Goal: Information Seeking & Learning: Learn about a topic

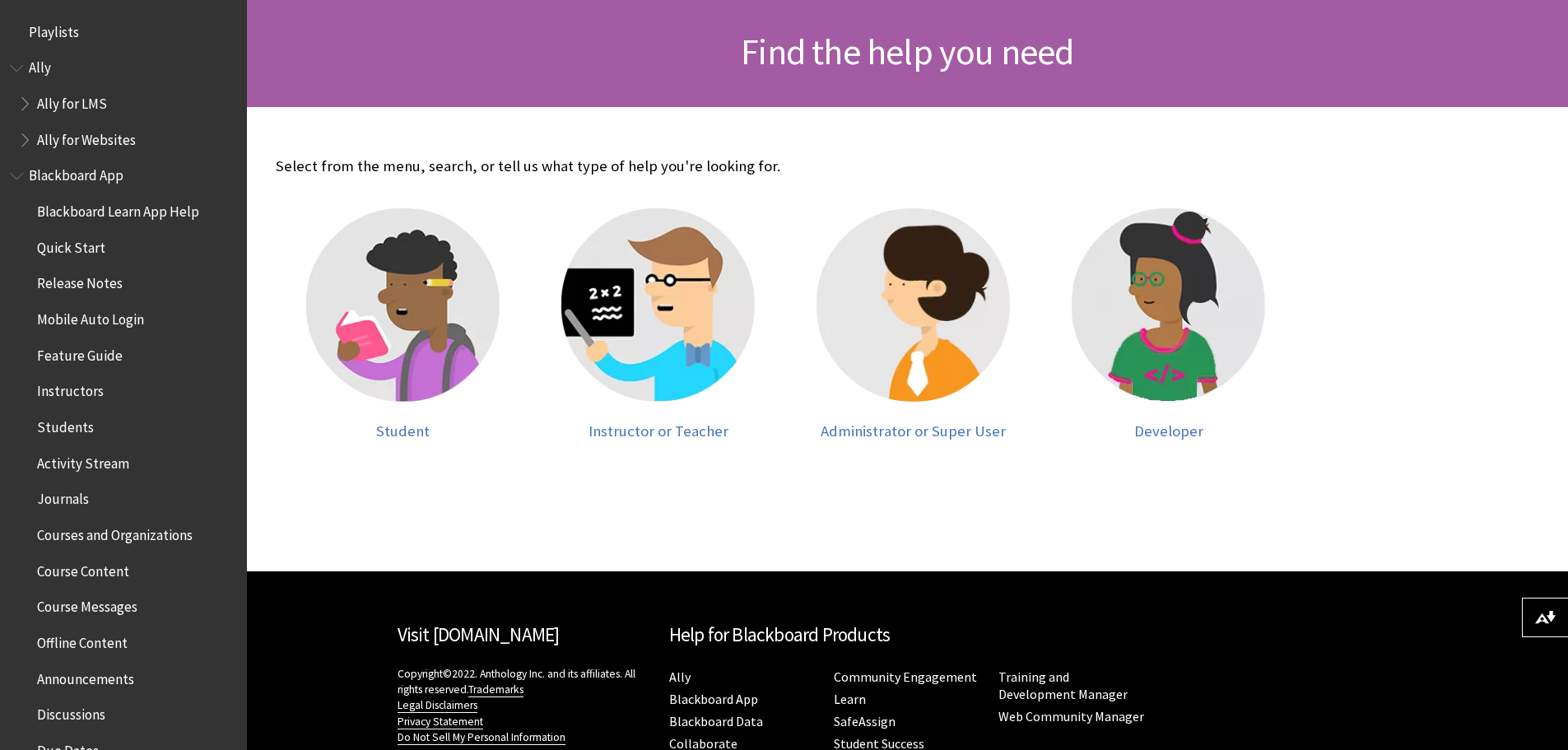
scroll to position [247, 0]
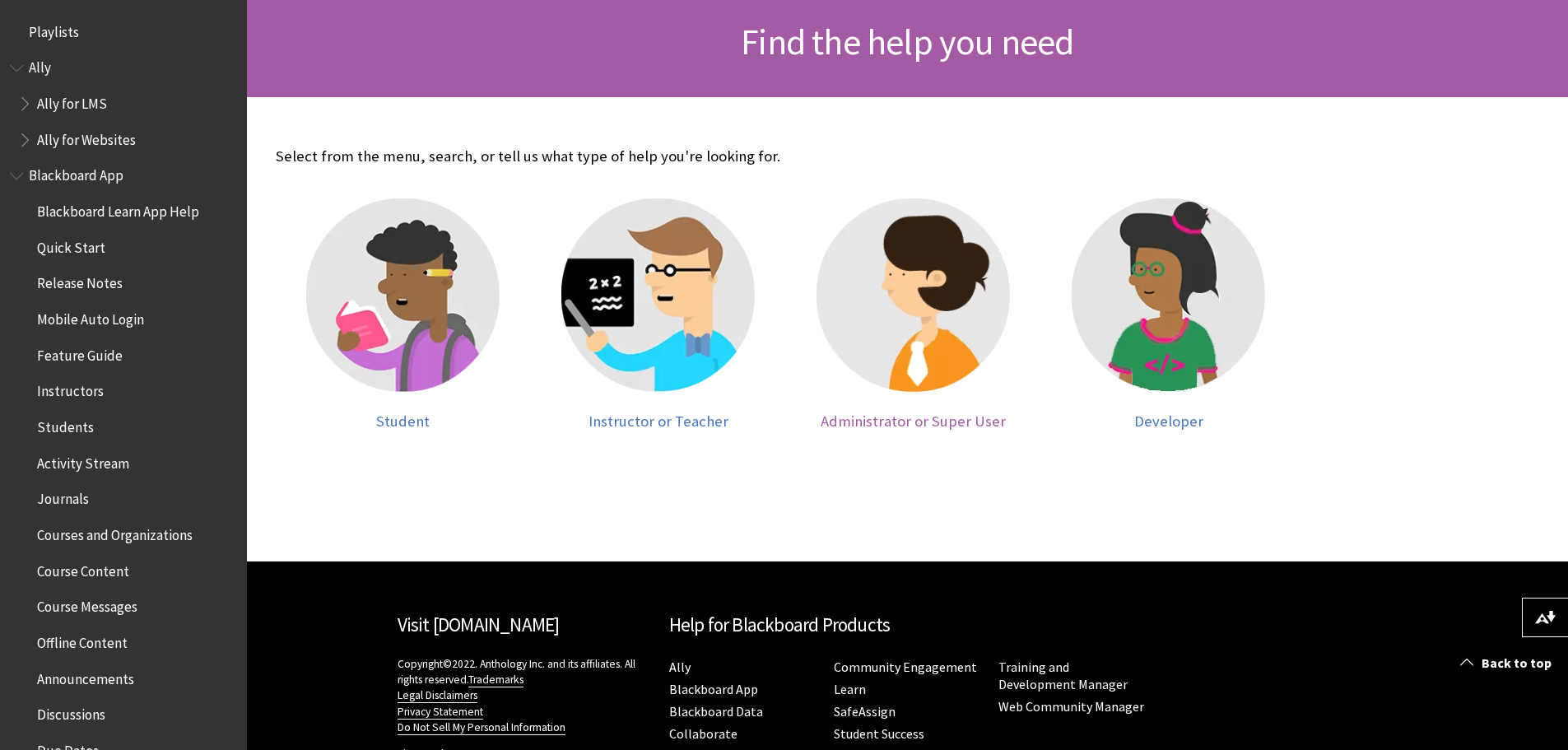
click at [919, 283] on img at bounding box center [913, 294] width 193 height 193
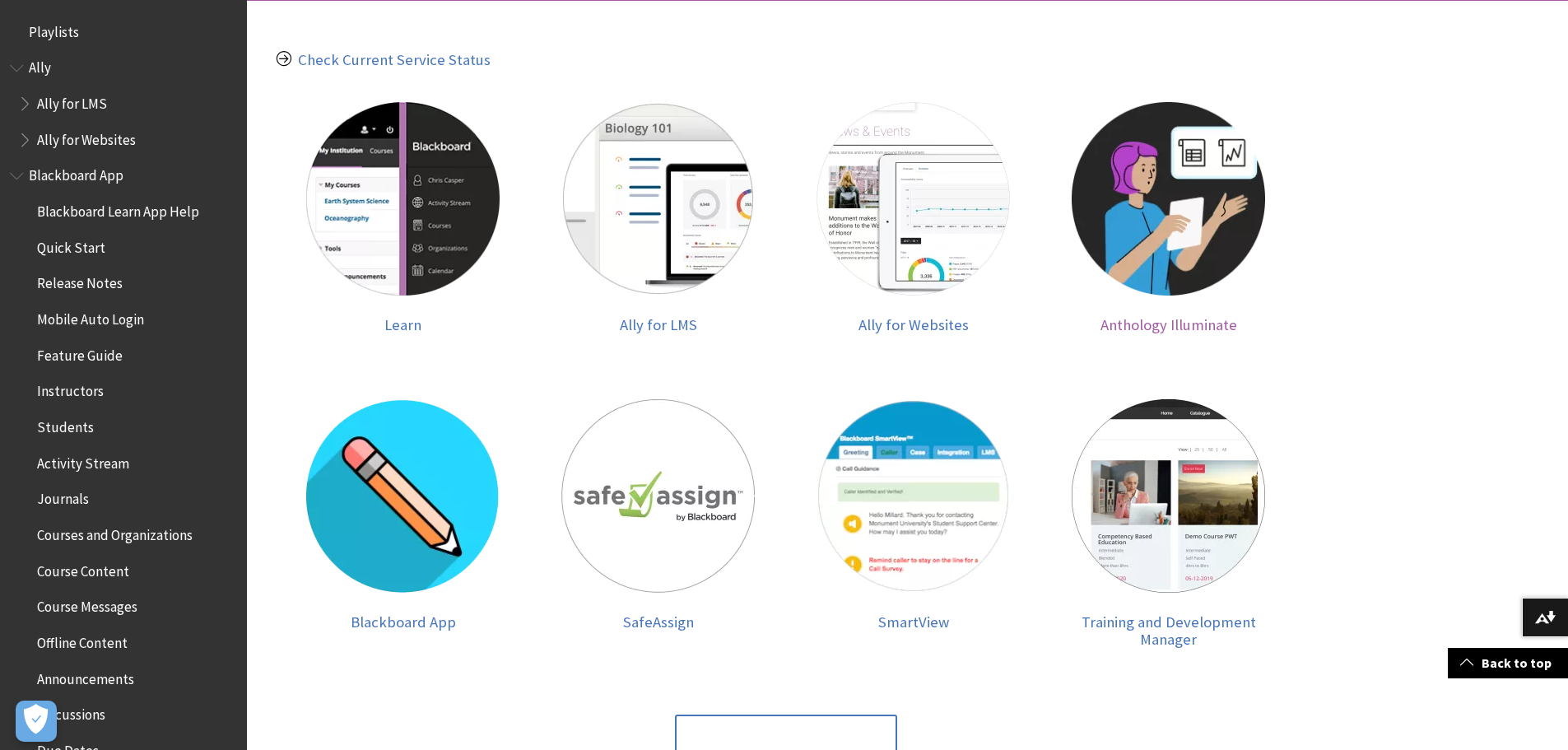
scroll to position [329, 0]
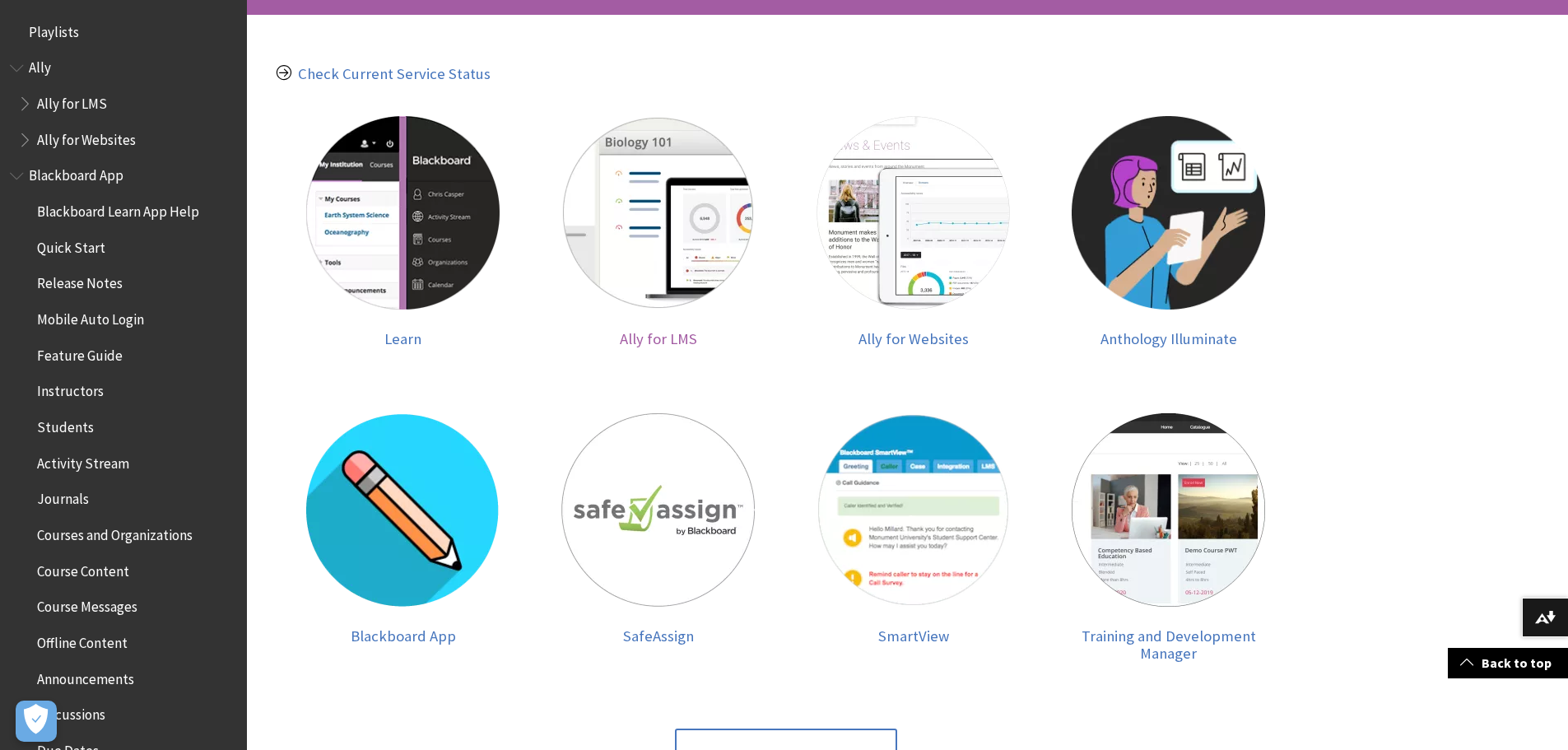
click at [679, 246] on img at bounding box center [658, 213] width 193 height 193
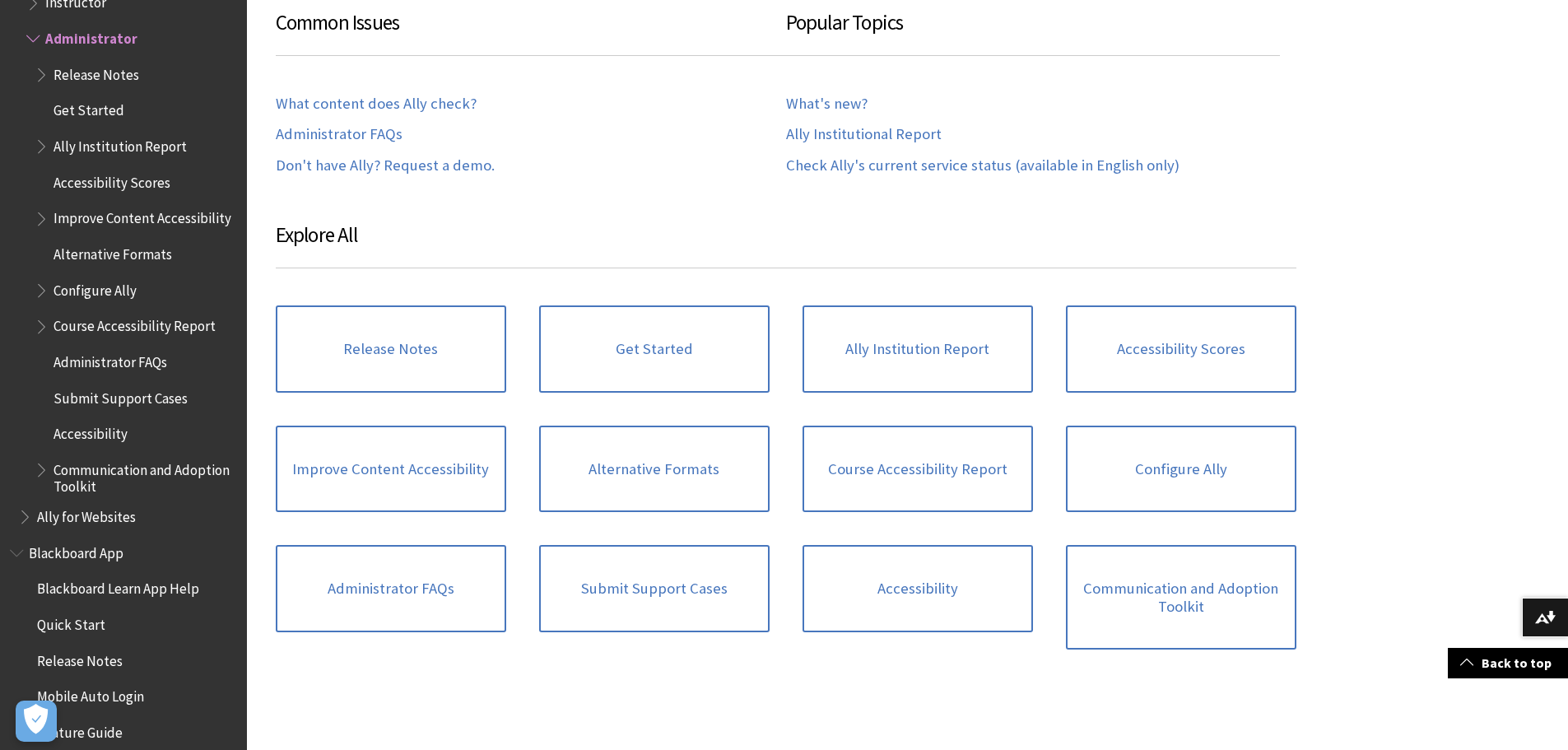
scroll to position [823, 0]
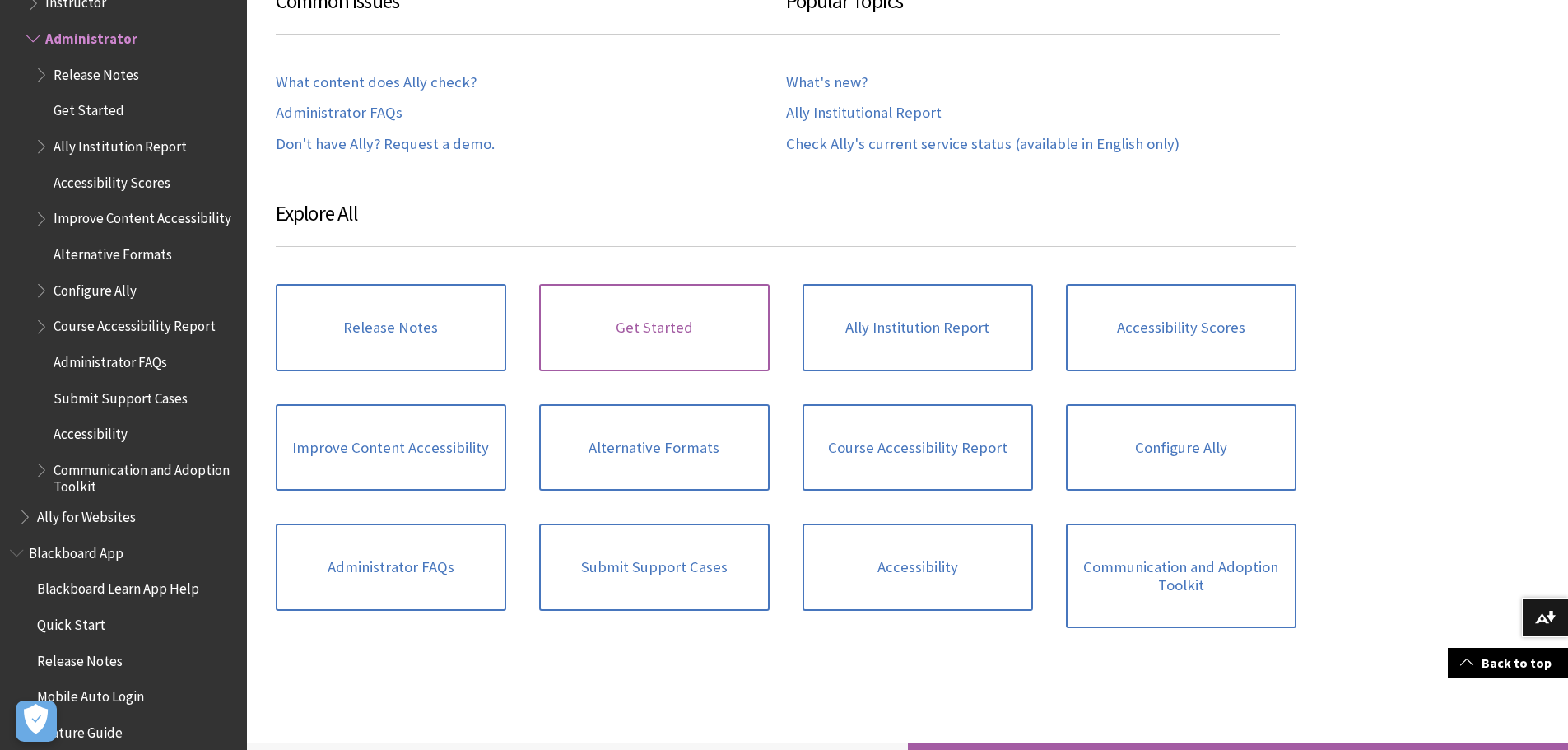
click at [650, 351] on link "Get Started" at bounding box center [654, 327] width 230 height 87
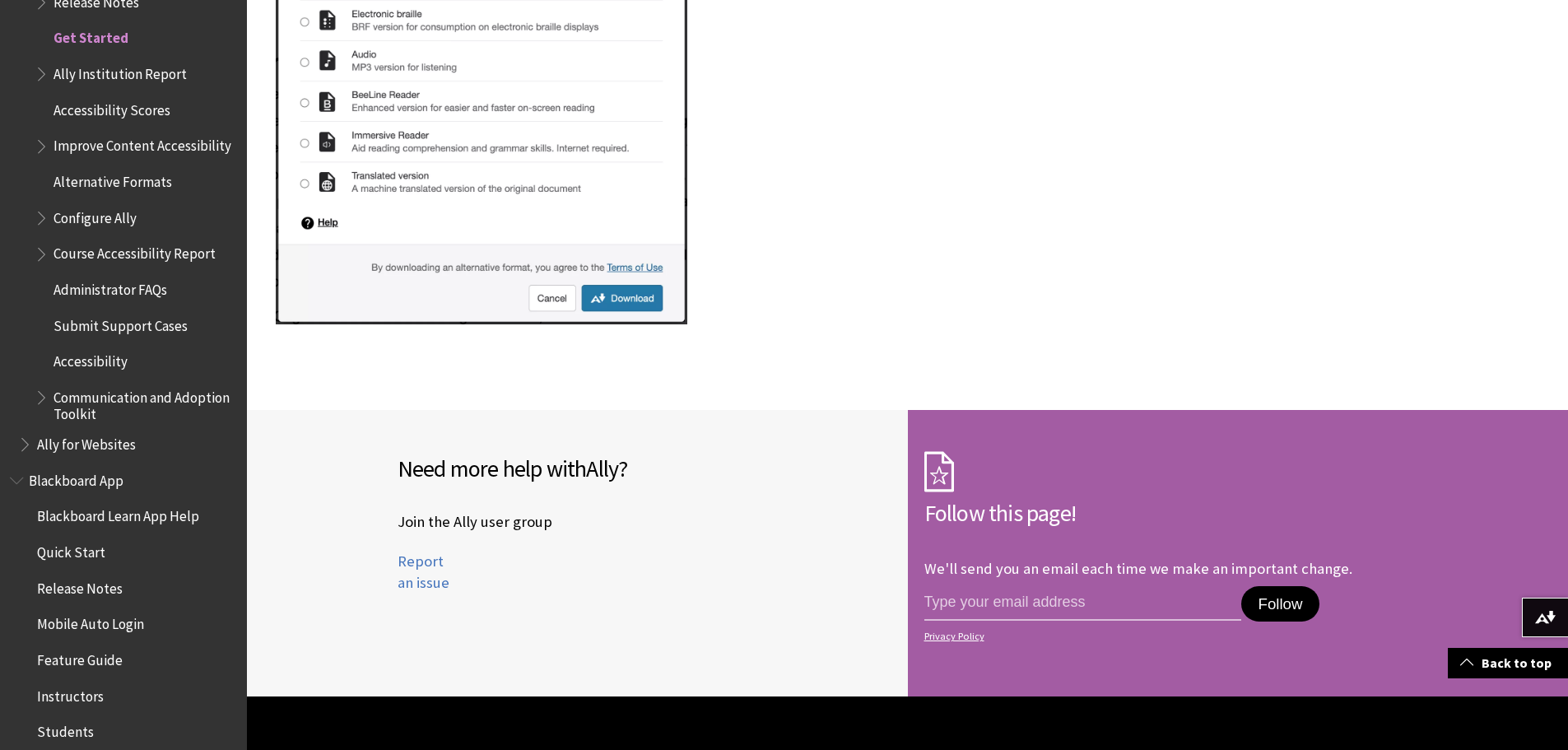
scroll to position [2635, 0]
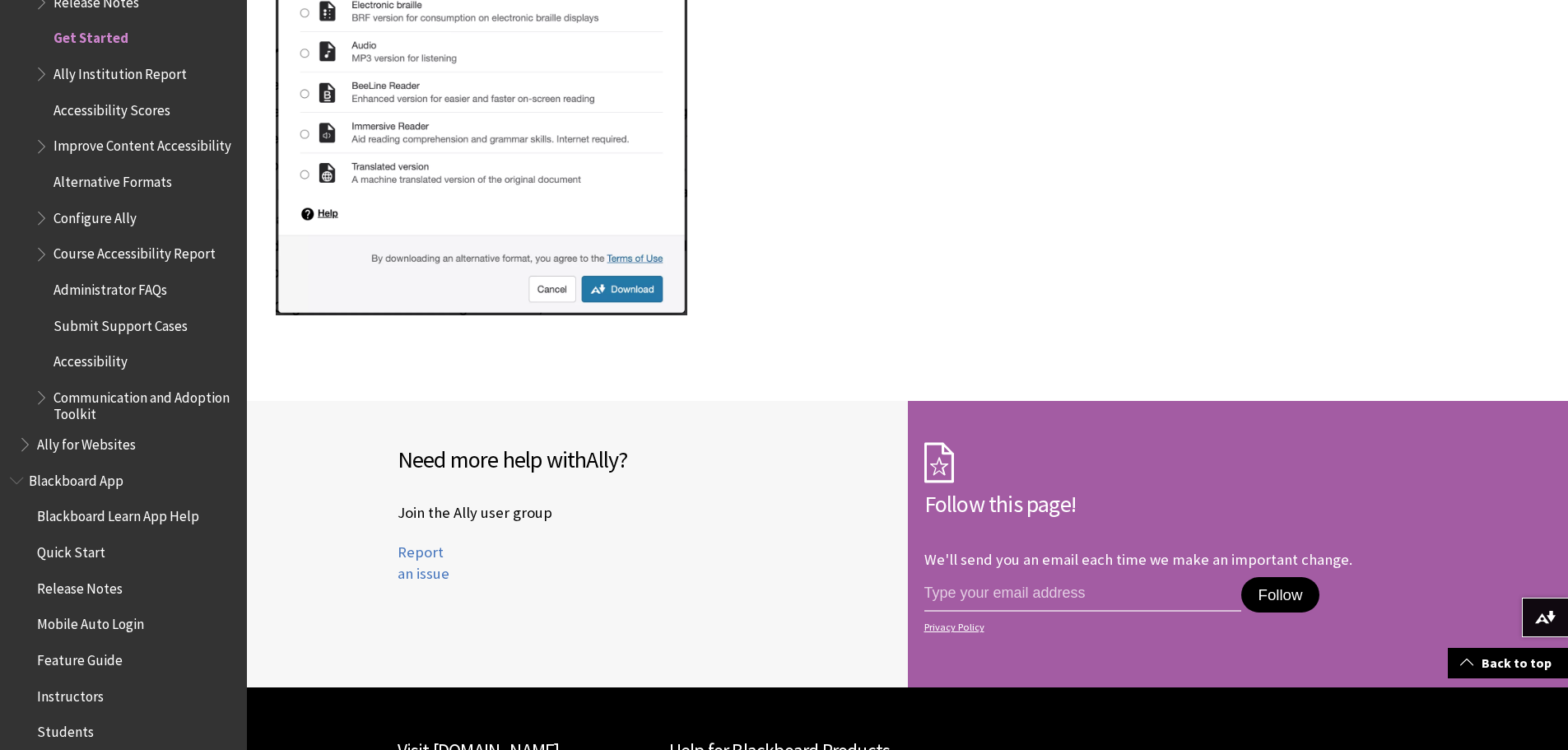
click at [82, 488] on span "Blackboard App" at bounding box center [76, 478] width 94 height 22
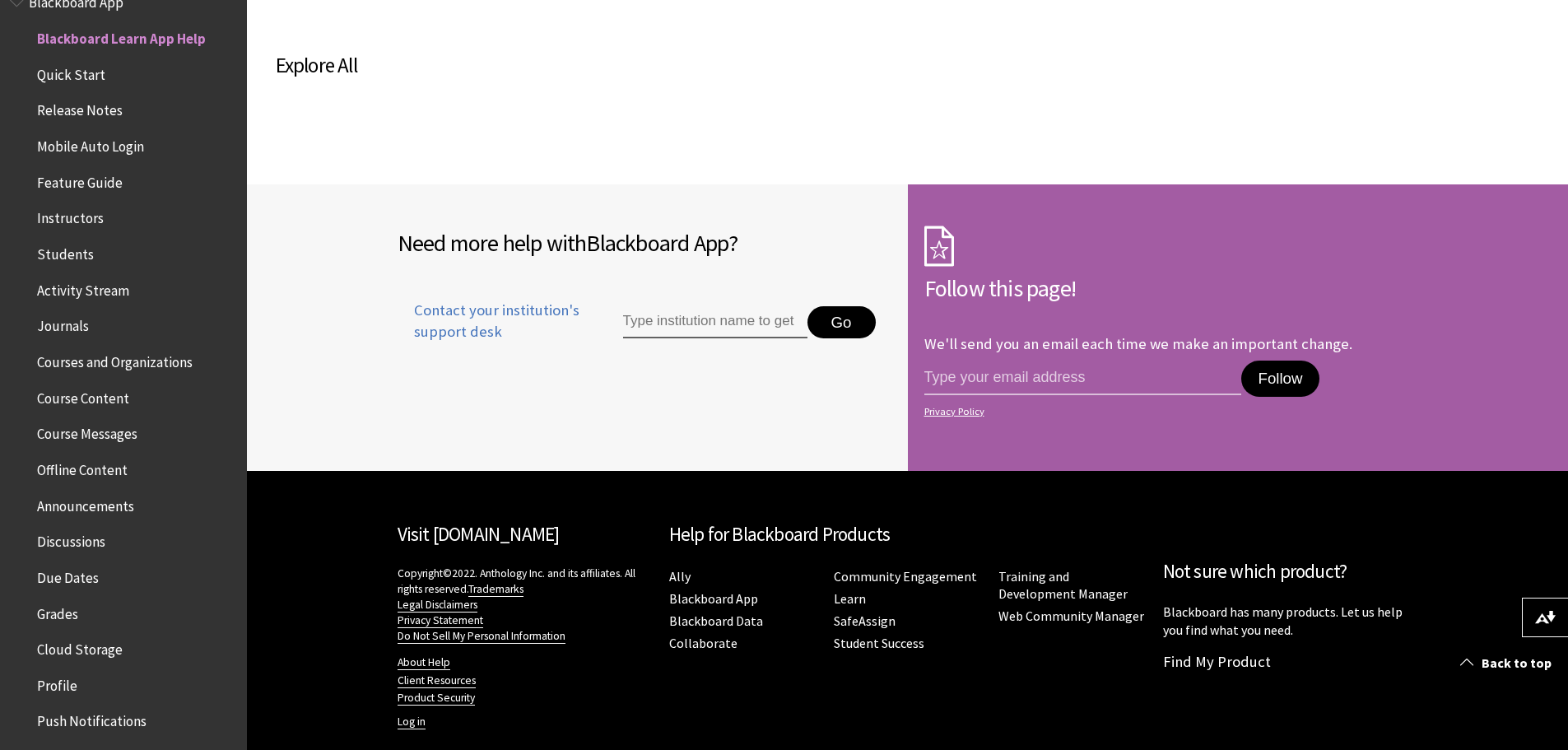
scroll to position [1055, 0]
